Goal: Transaction & Acquisition: Purchase product/service

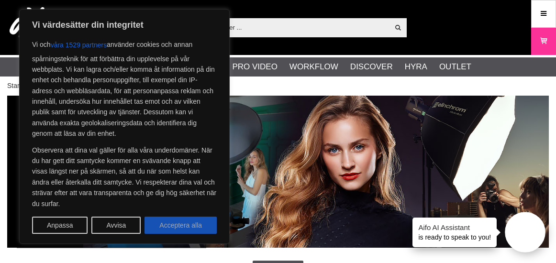
click at [183, 222] on button "Acceptera alla" at bounding box center [180, 225] width 72 height 17
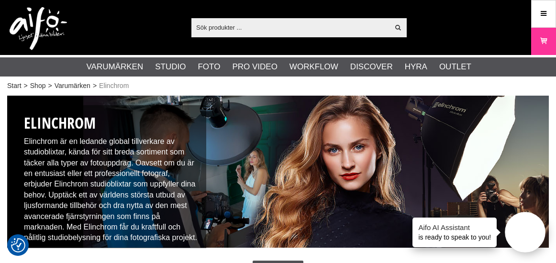
checkbox input "true"
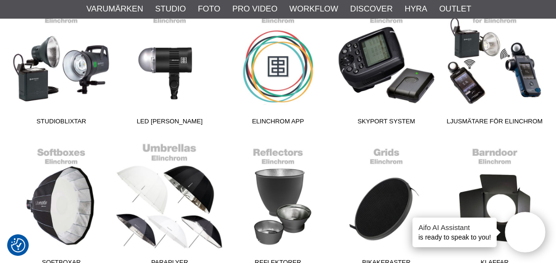
scroll to position [383, 0]
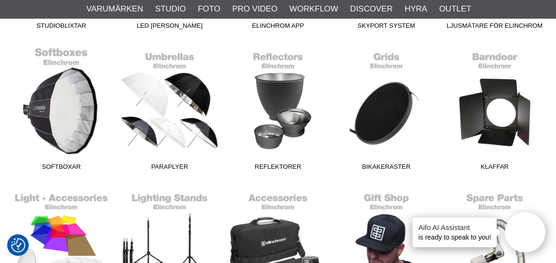
click at [54, 168] on span "Softboxar" at bounding box center [61, 168] width 108 height 13
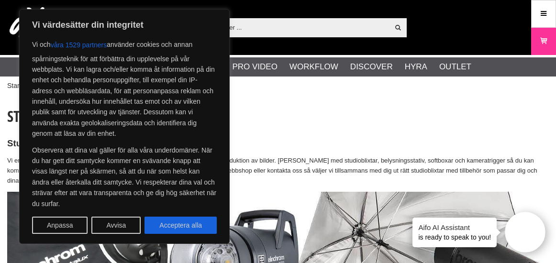
drag, startPoint x: 163, startPoint y: 224, endPoint x: 173, endPoint y: 213, distance: 15.3
click at [163, 224] on button "Acceptera alla" at bounding box center [180, 225] width 72 height 17
checkbox input "true"
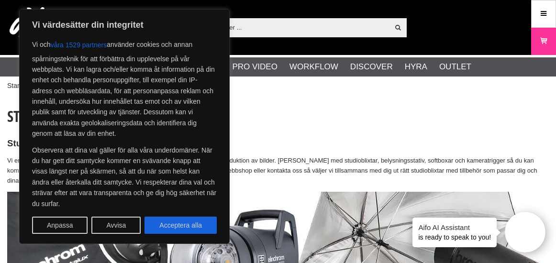
checkbox input "true"
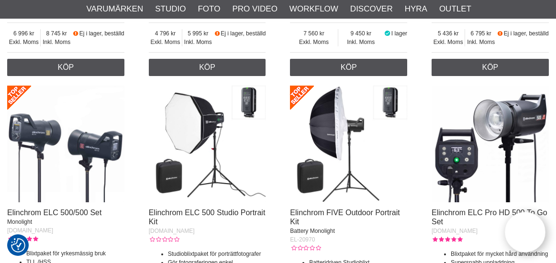
scroll to position [717, 0]
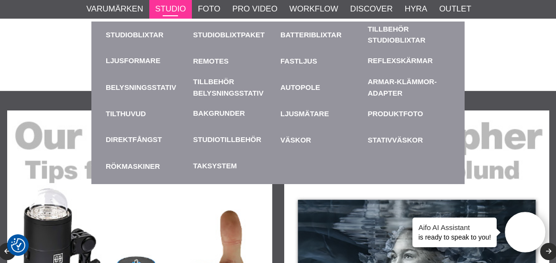
scroll to position [335, 0]
